Goal: Task Accomplishment & Management: Manage account settings

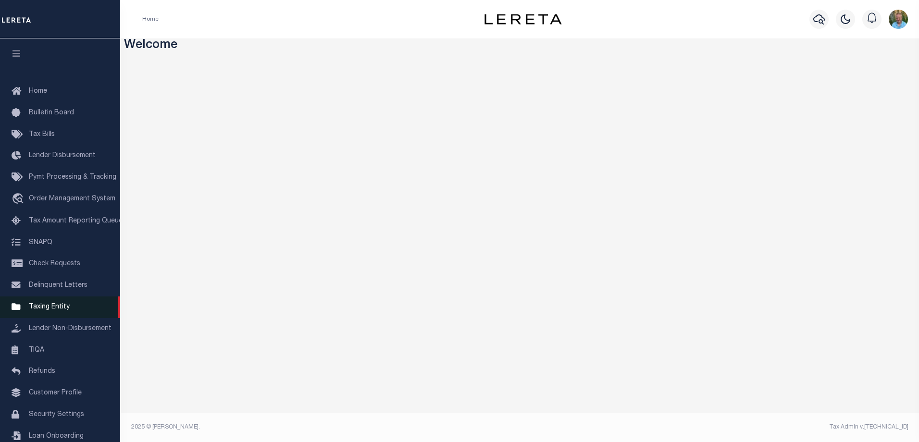
click at [43, 309] on span "Taxing Entity" at bounding box center [49, 307] width 41 height 7
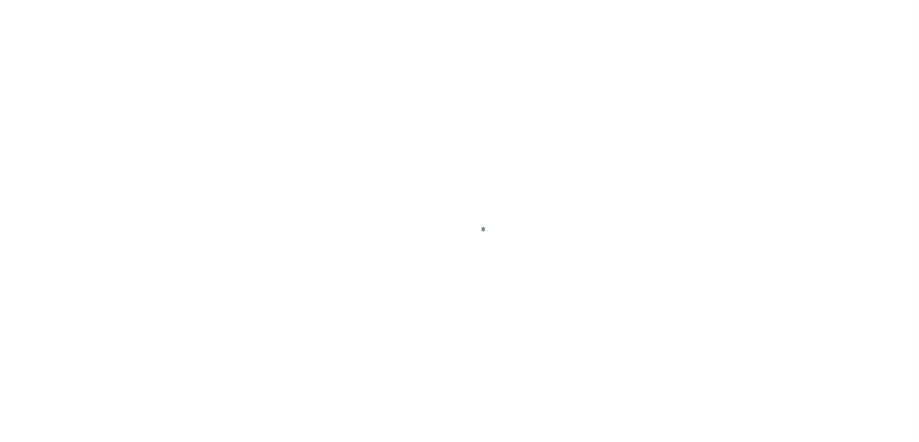
scroll to position [26, 0]
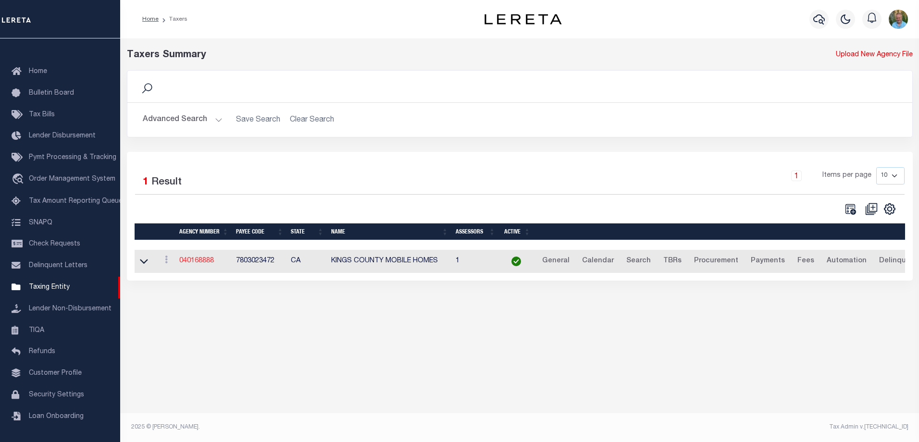
click at [191, 261] on link "040168888" at bounding box center [196, 261] width 35 height 7
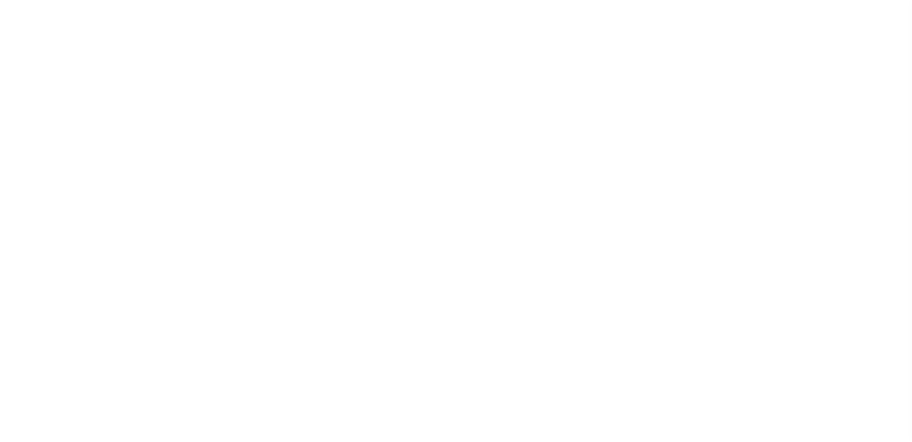
select select
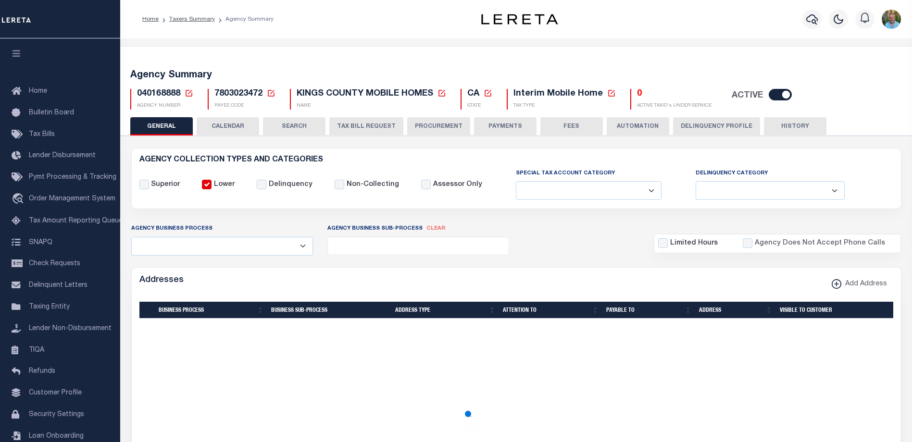
click at [227, 129] on button "CALENDAR" at bounding box center [228, 126] width 63 height 18
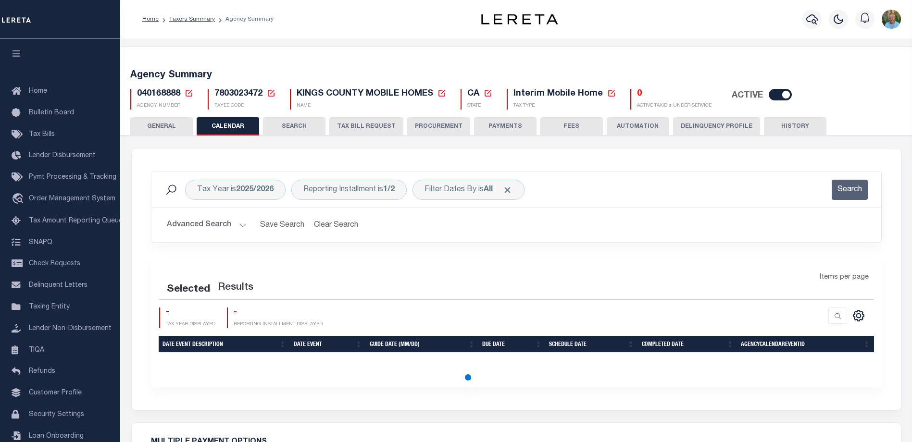
checkbox input "false"
type input "1"
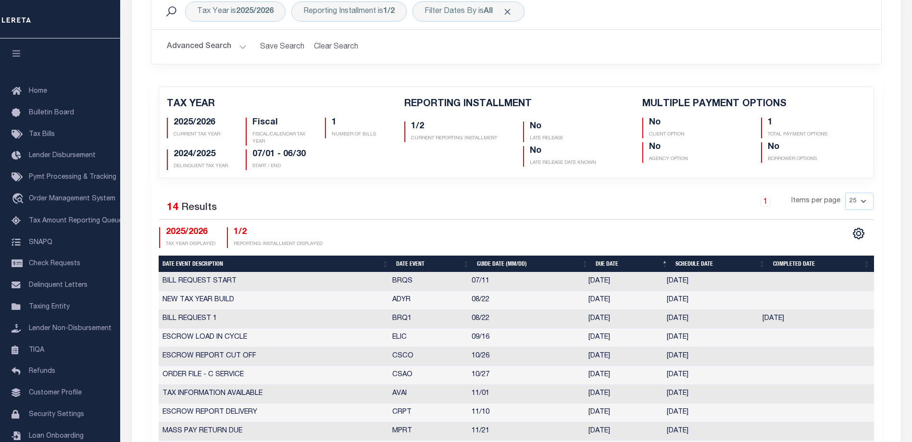
scroll to position [288, 0]
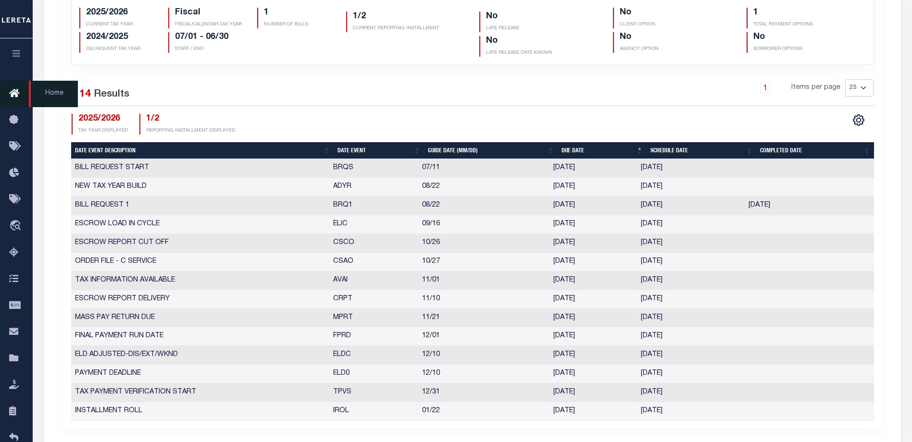
click at [18, 90] on icon at bounding box center [16, 94] width 15 height 12
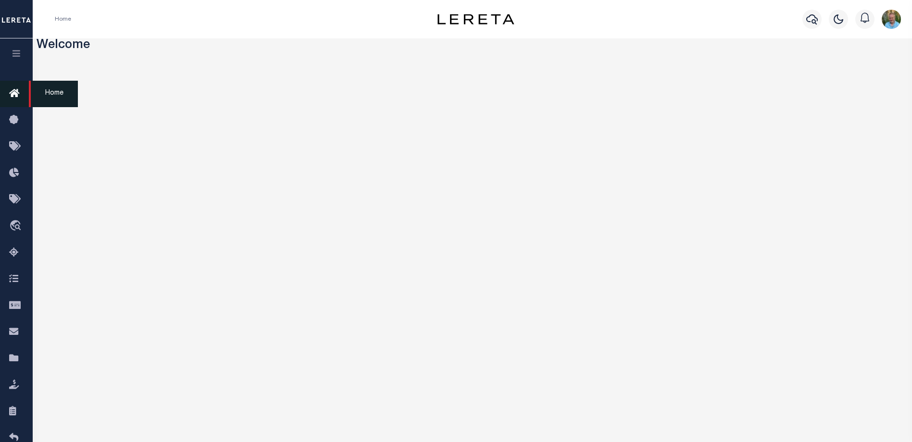
click at [18, 93] on icon at bounding box center [16, 94] width 15 height 12
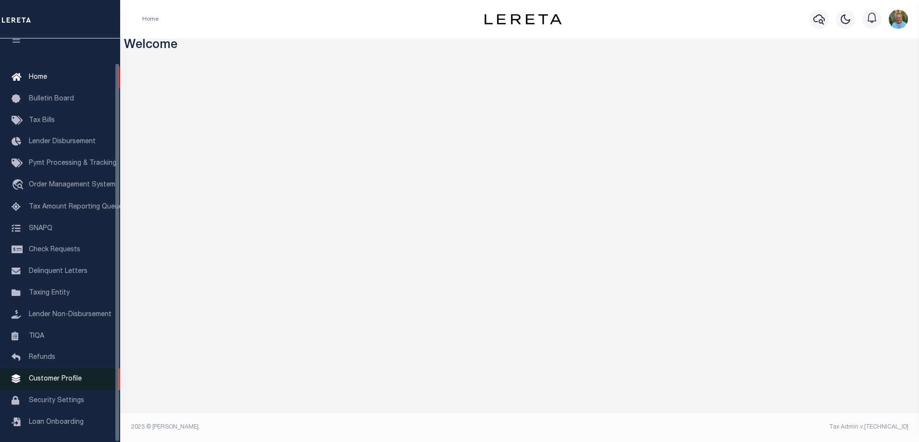
scroll to position [26, 0]
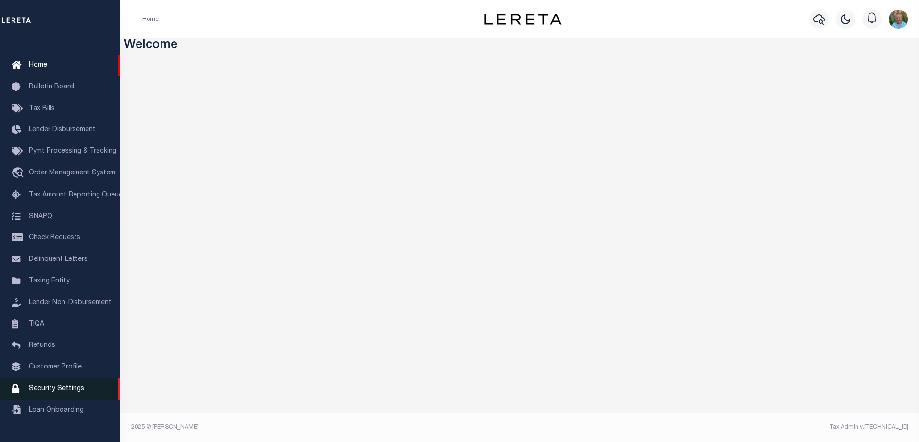
click at [53, 392] on span "Security Settings" at bounding box center [56, 389] width 55 height 7
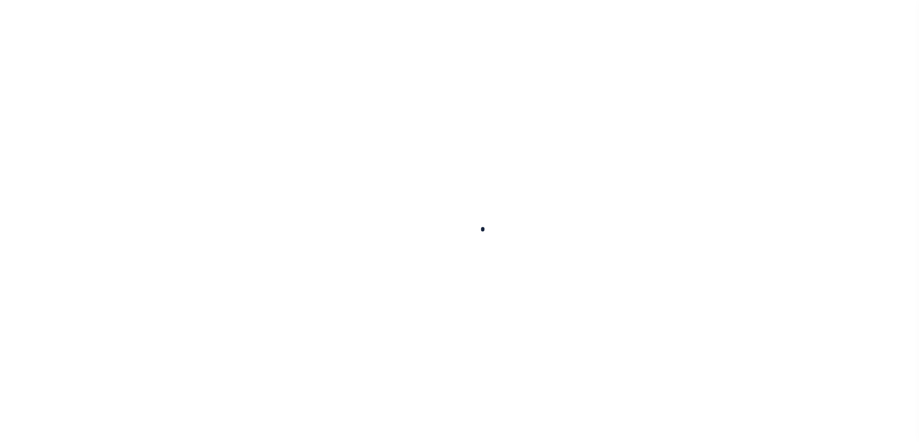
select select "100"
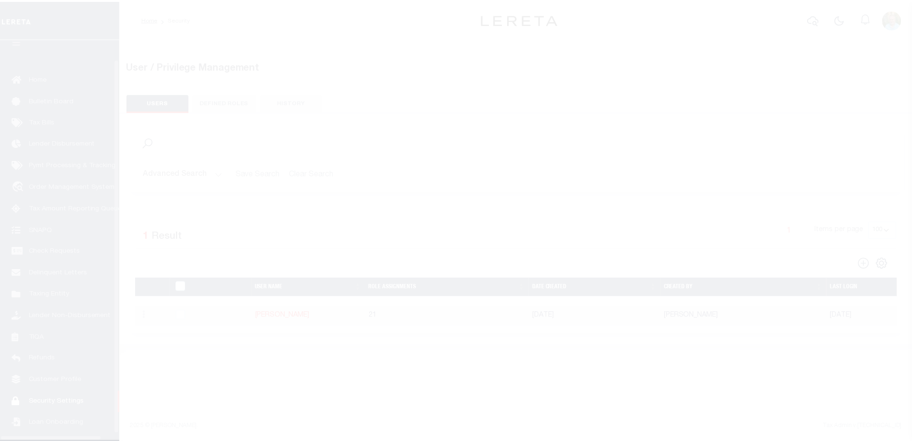
scroll to position [26, 0]
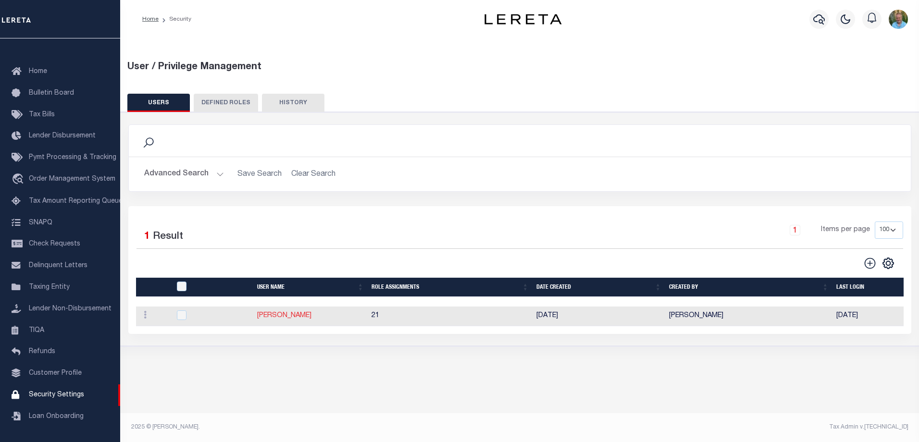
click at [273, 316] on link "[PERSON_NAME]" at bounding box center [284, 316] width 54 height 7
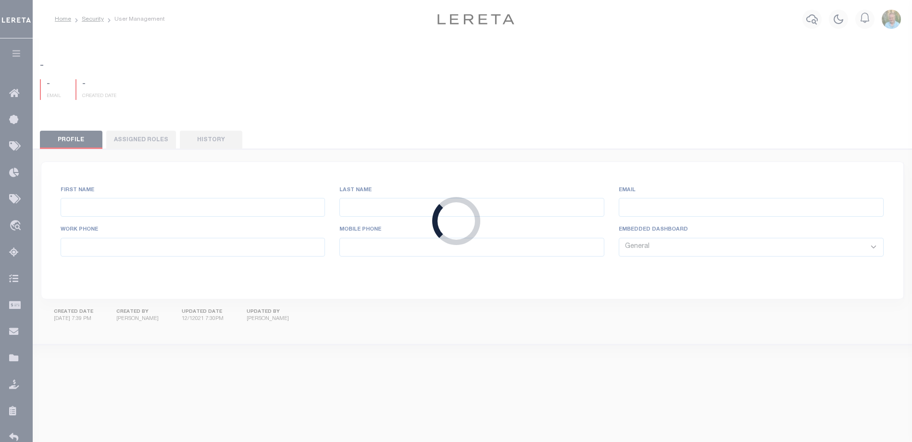
type input "[PERSON_NAME],"
type input "Mark"
type input "[PERSON_NAME][EMAIL_ADDRESS][DOMAIN_NAME]"
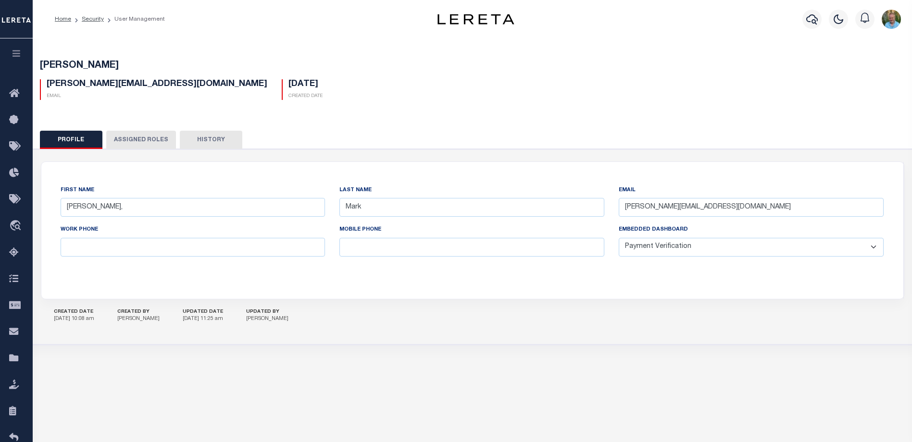
click at [639, 247] on select "General Locate Escrow Services AI Payment Verification Customer Service" at bounding box center [751, 247] width 265 height 19
select select "GEN"
click at [619, 238] on select "General Locate Escrow Services AI Payment Verification Customer Service" at bounding box center [751, 247] width 265 height 19
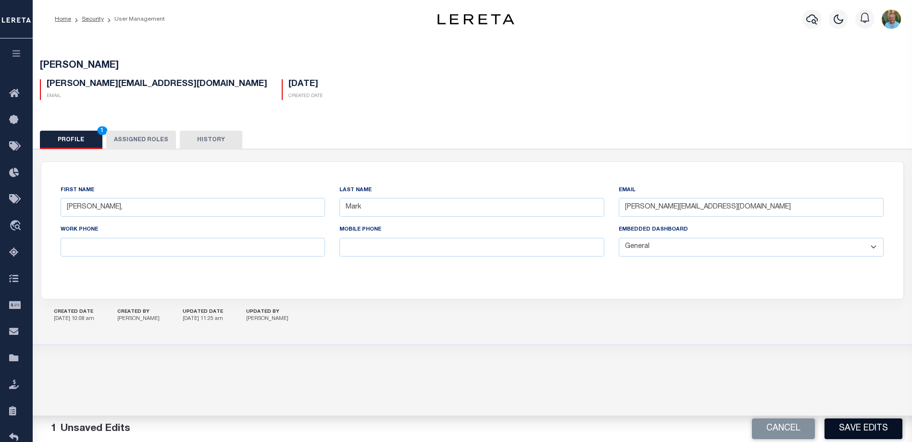
click at [870, 432] on button "Save Edits" at bounding box center [864, 429] width 78 height 21
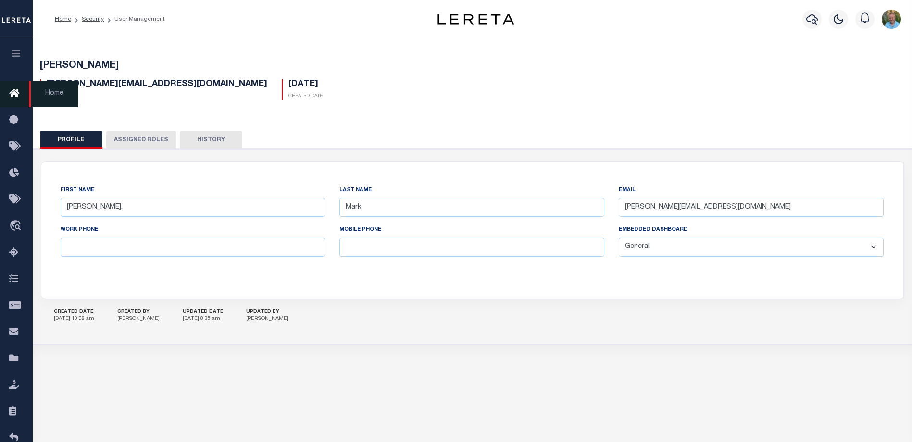
click at [14, 91] on icon at bounding box center [16, 94] width 15 height 12
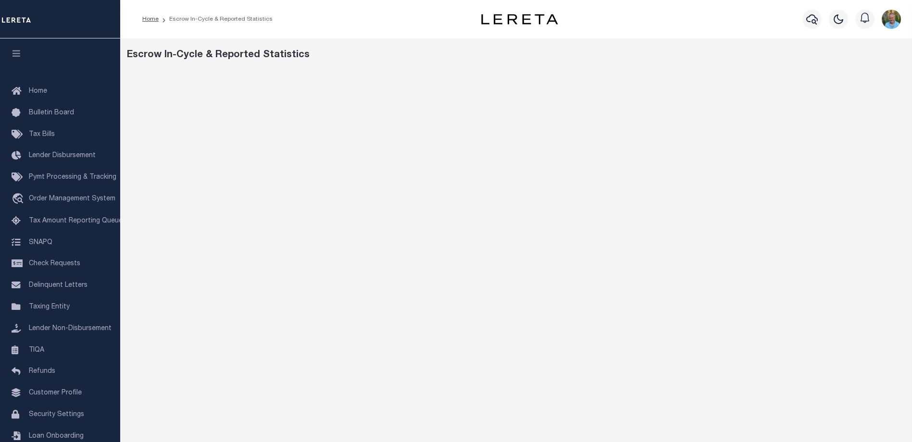
drag, startPoint x: 589, startPoint y: 33, endPoint x: 613, endPoint y: 31, distance: 23.2
click at [590, 33] on div "Profile Sign out" at bounding box center [744, 19] width 321 height 34
